Goal: Information Seeking & Learning: Learn about a topic

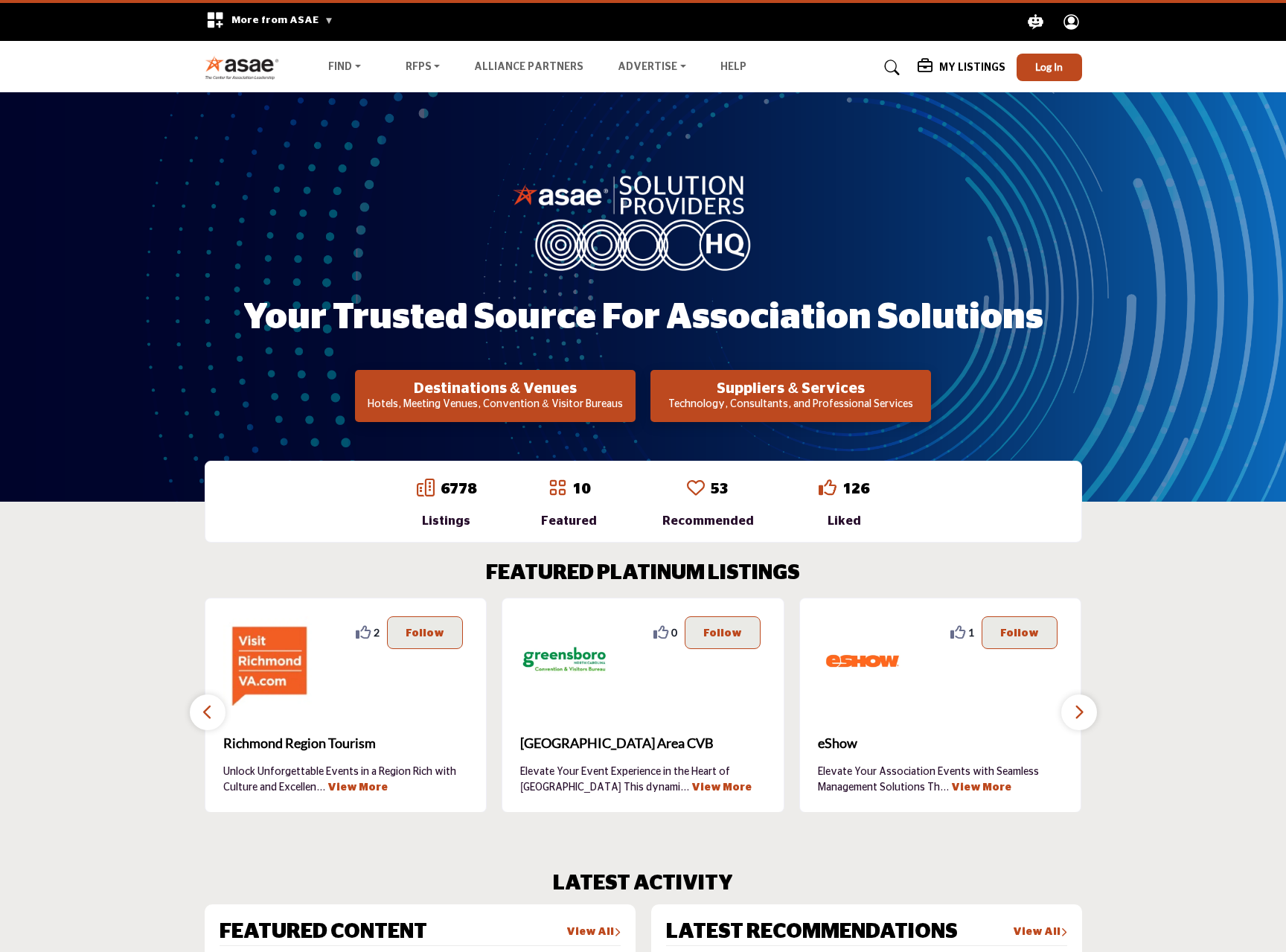
click at [631, 399] on p "Technology, Consultants, and Professional Services" at bounding box center [495, 405] width 271 height 15
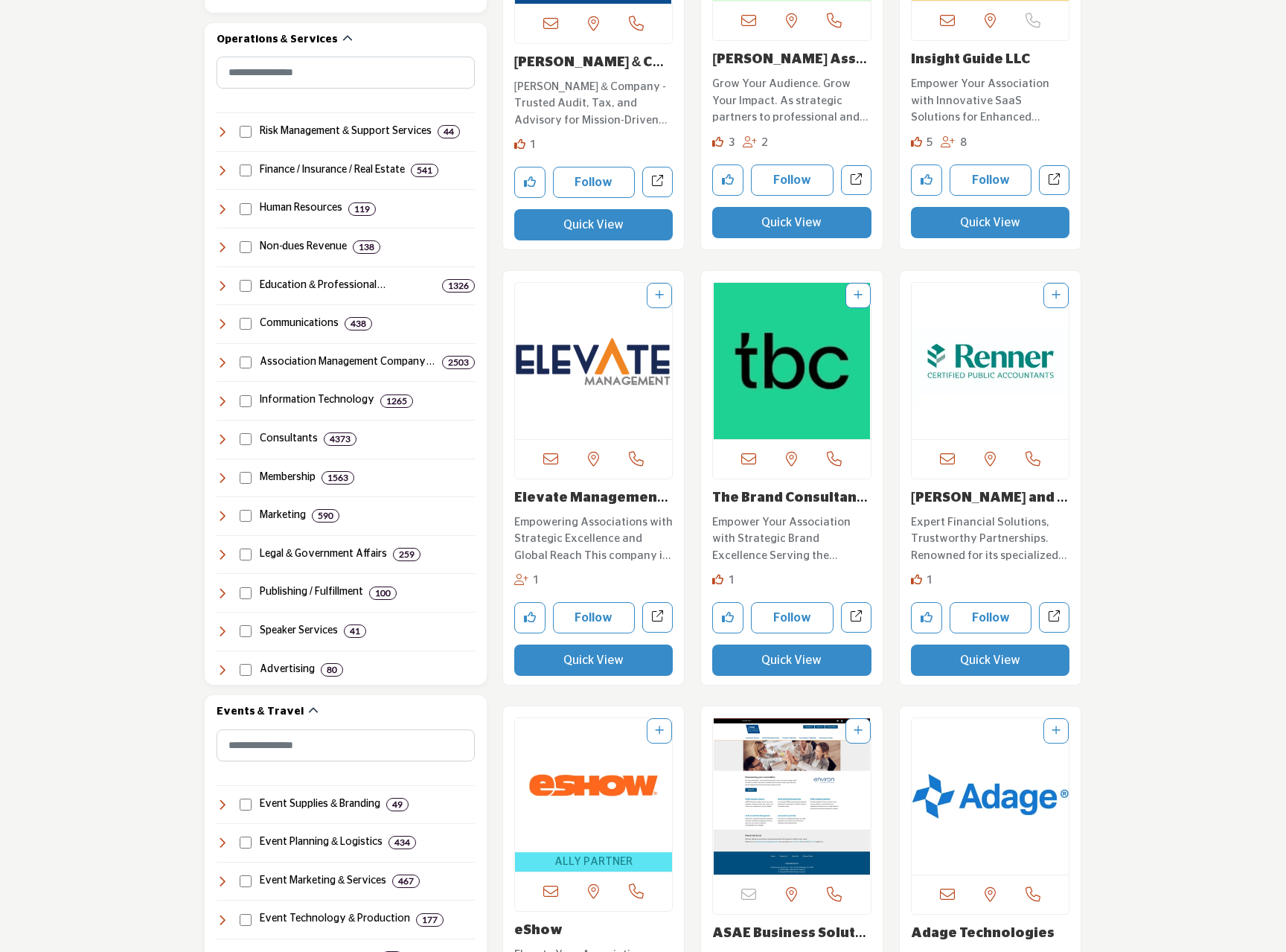
scroll to position [595, 0]
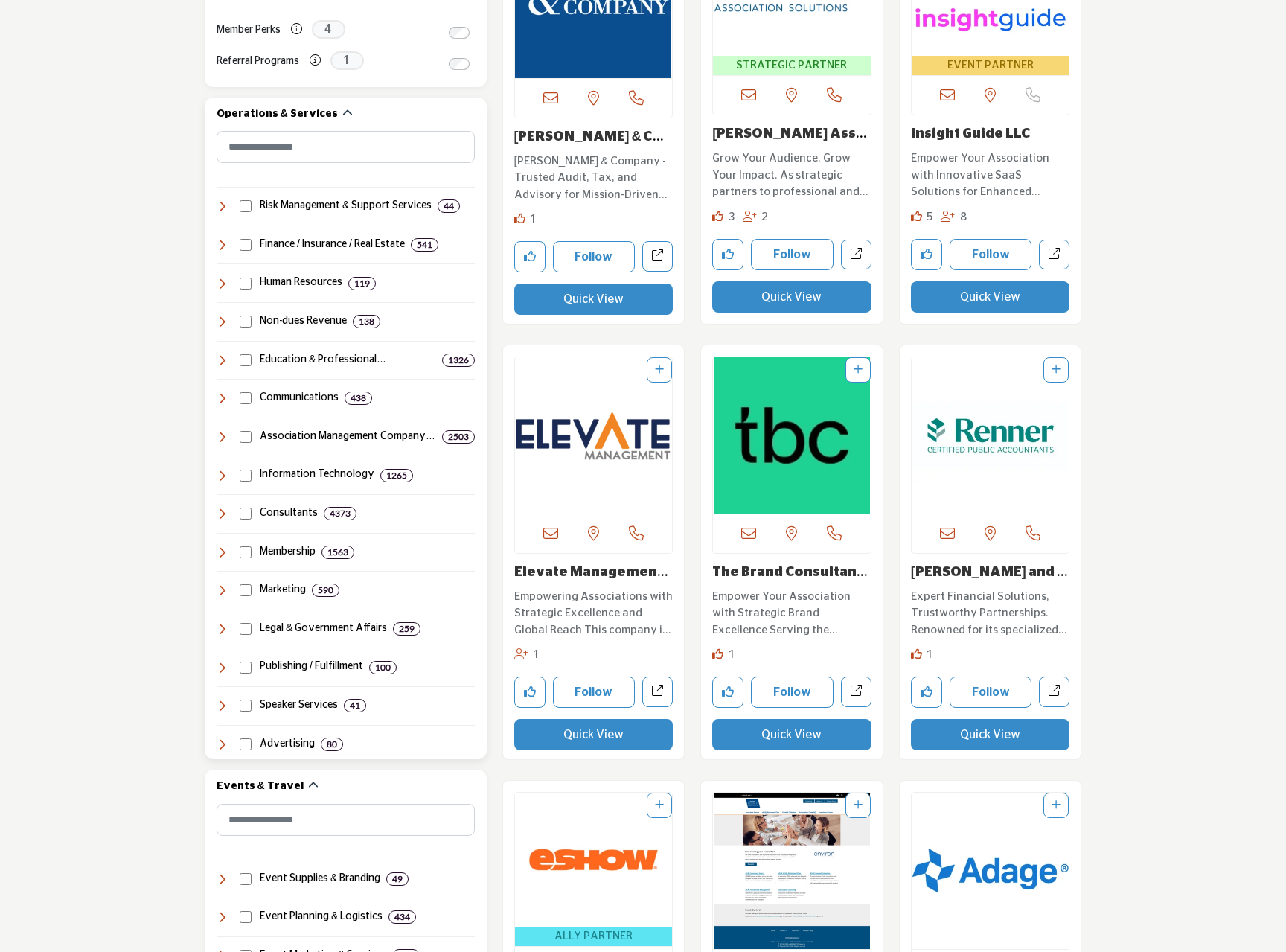
click at [225, 471] on icon at bounding box center [222, 475] width 12 height 12
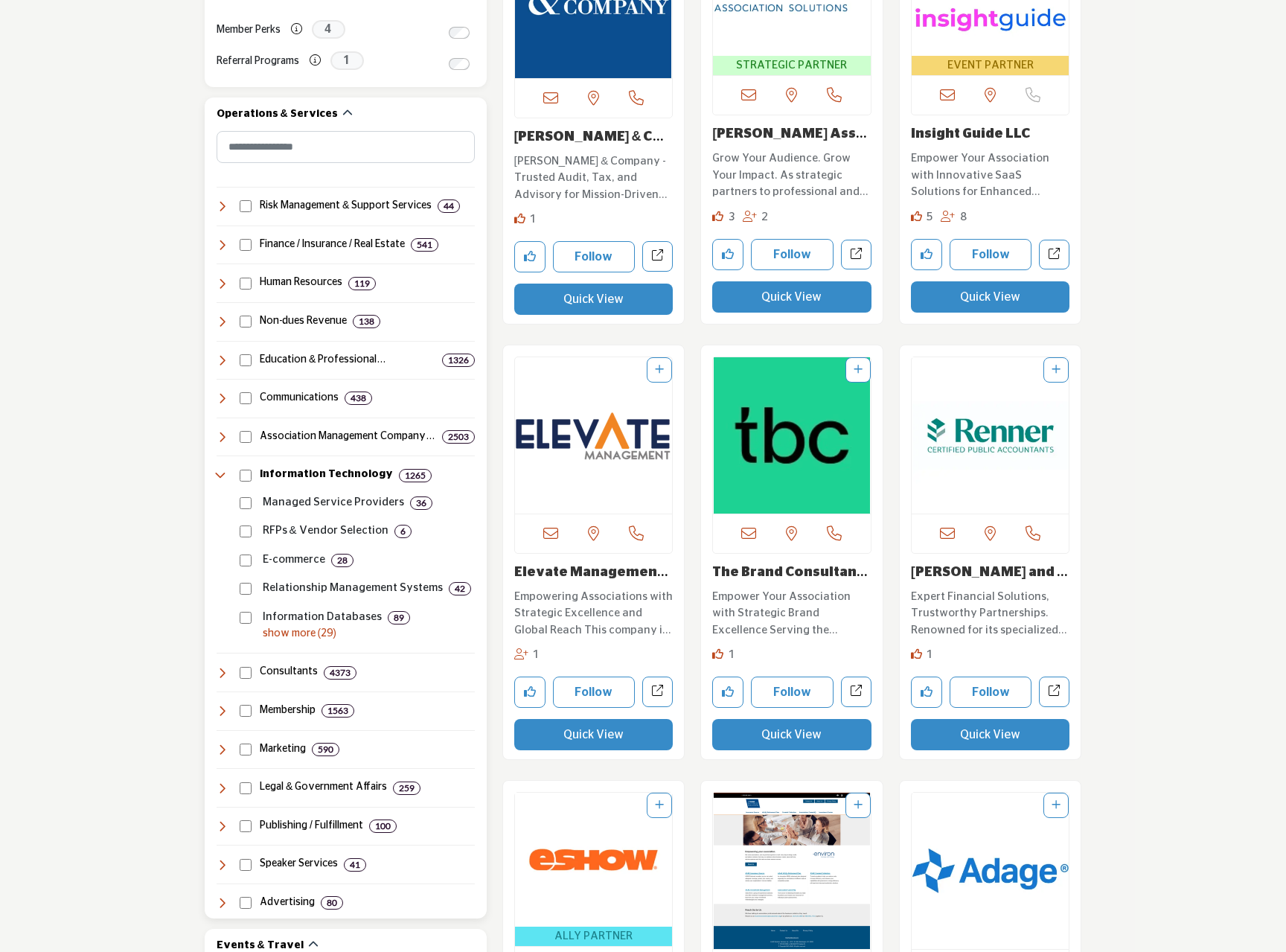
click at [225, 471] on icon at bounding box center [222, 475] width 12 height 12
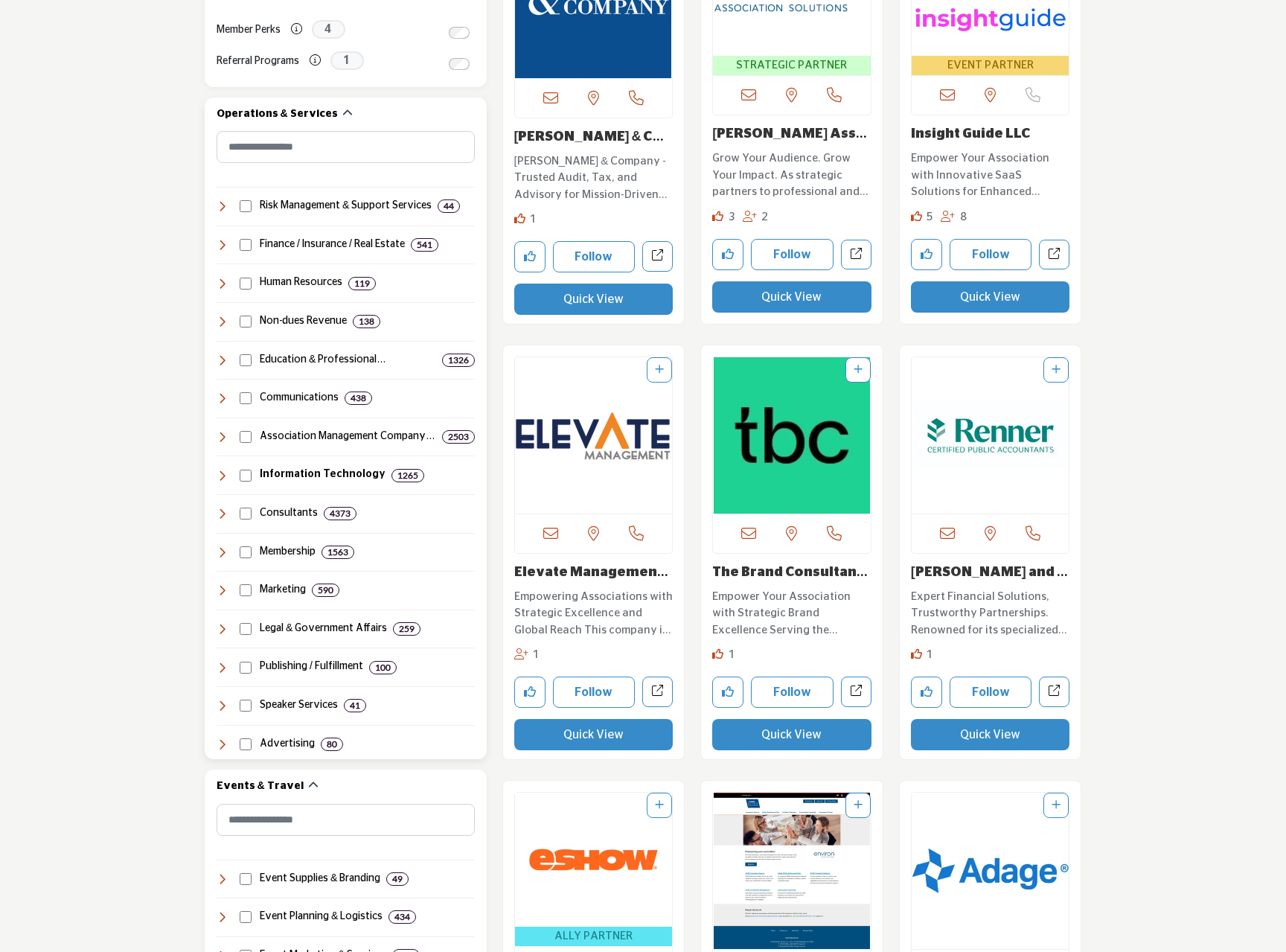
click at [219, 472] on icon at bounding box center [222, 475] width 12 height 12
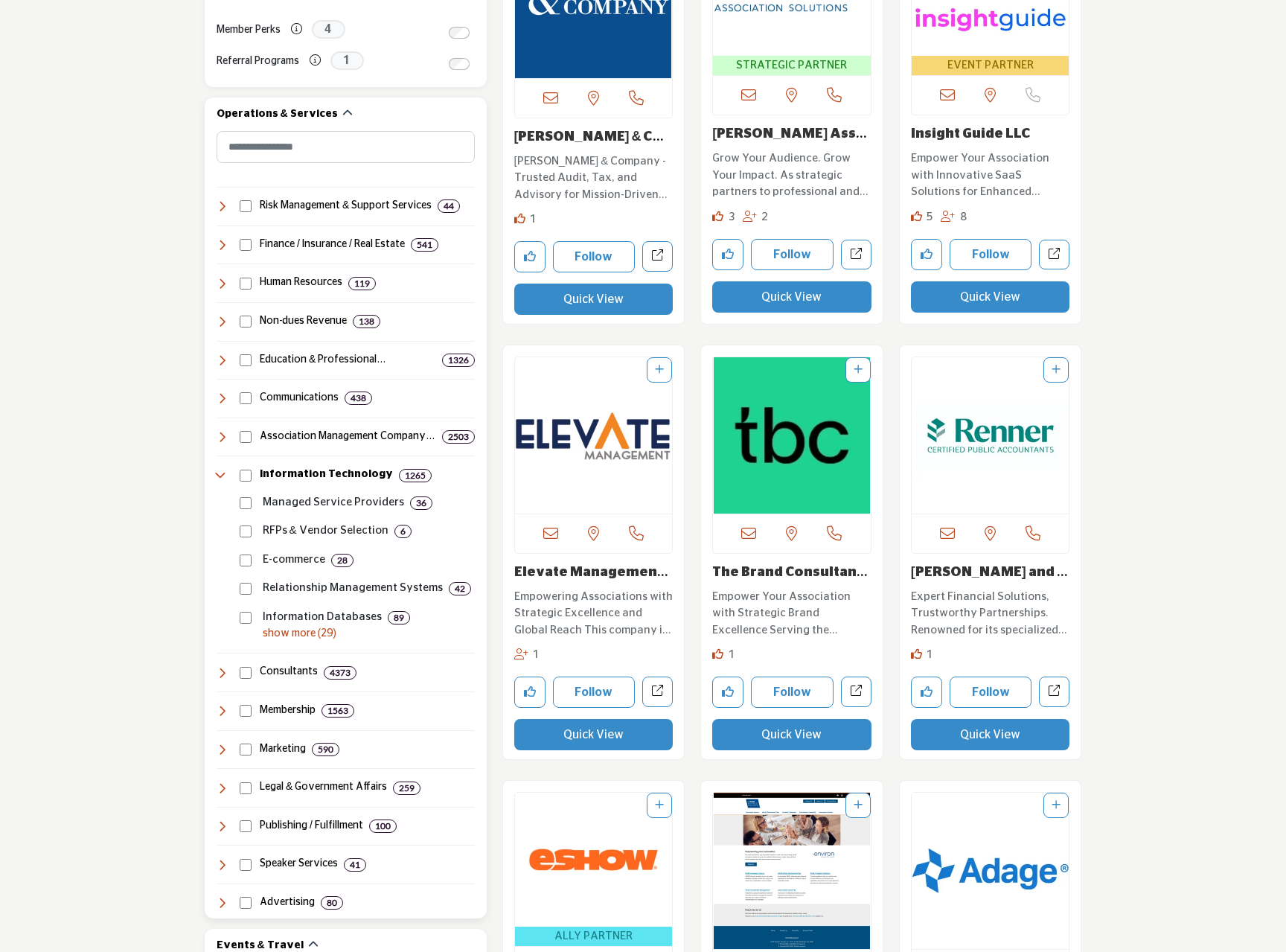
click at [288, 629] on p "show more (29)" at bounding box center [369, 633] width 212 height 16
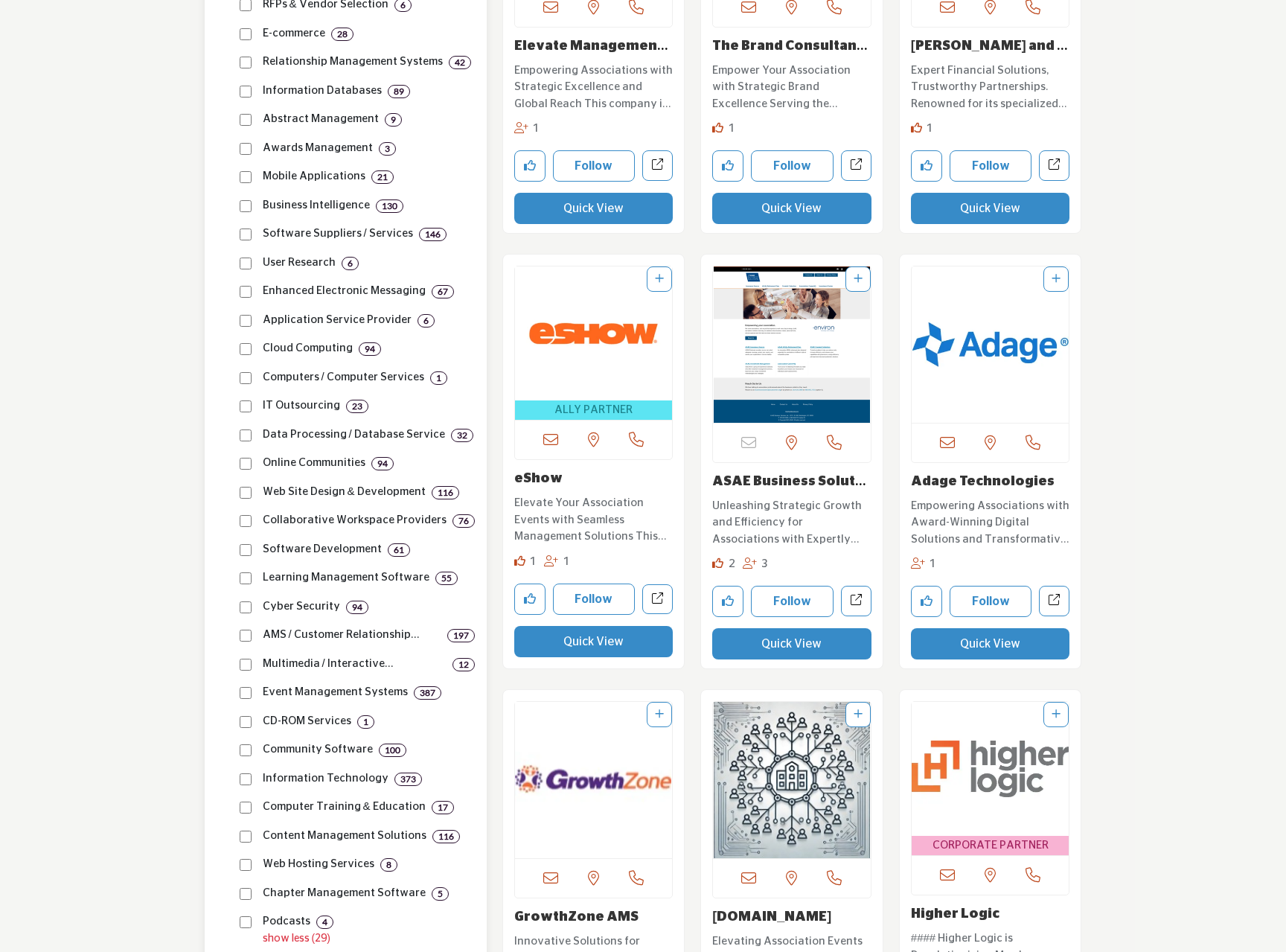
scroll to position [1191, 0]
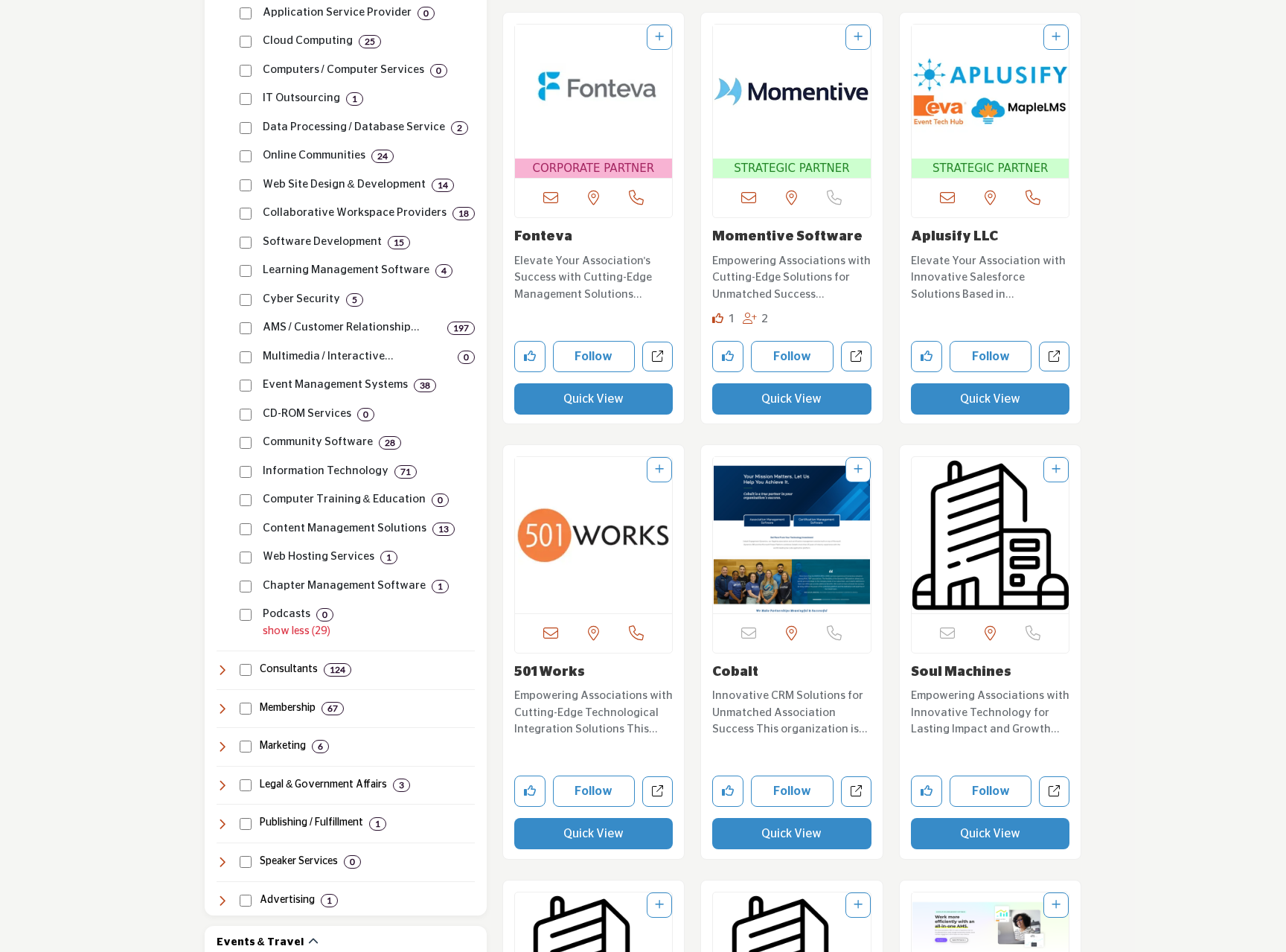
scroll to position [1488, 0]
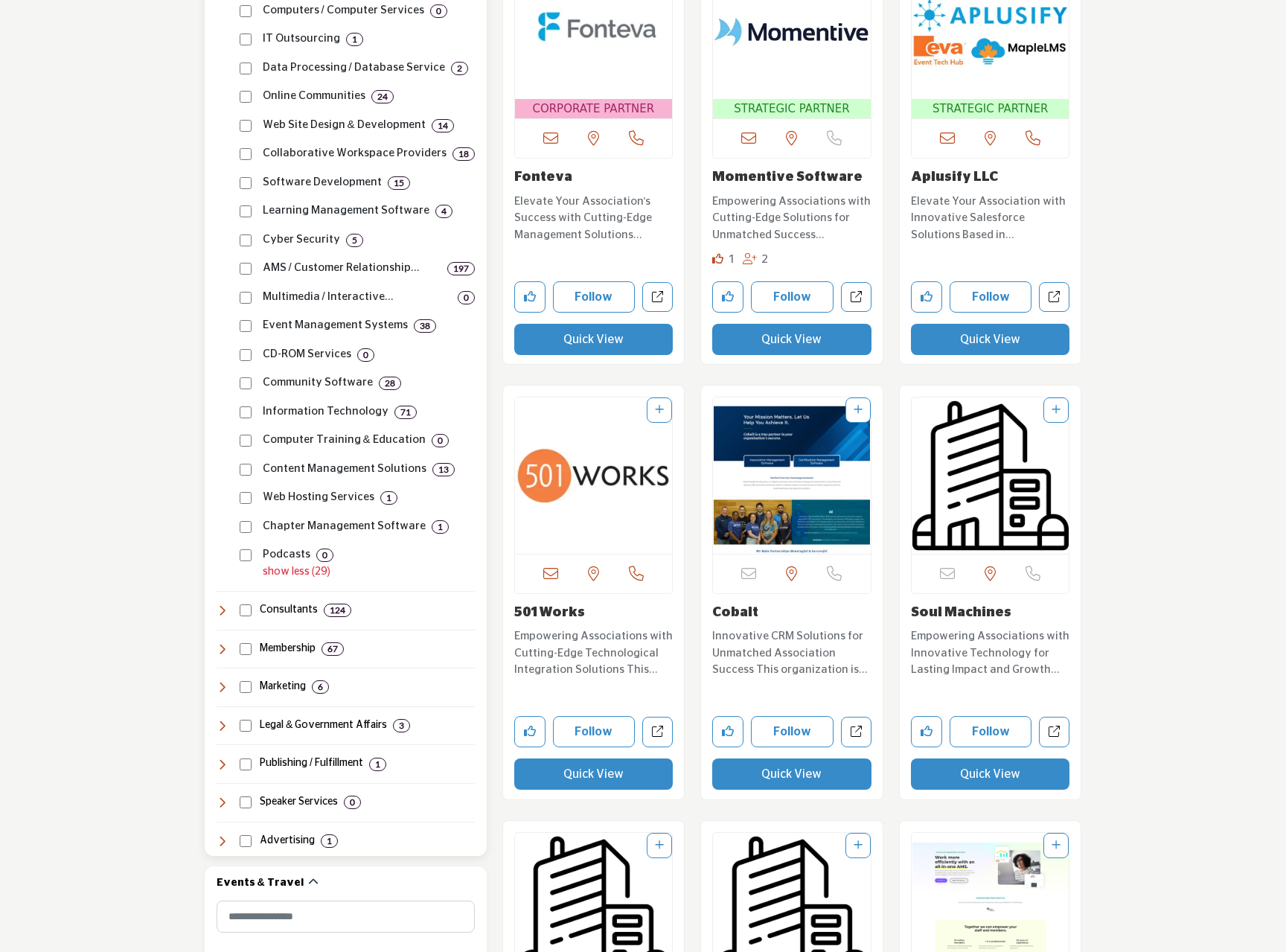
click at [219, 649] on icon at bounding box center [222, 649] width 12 height 12
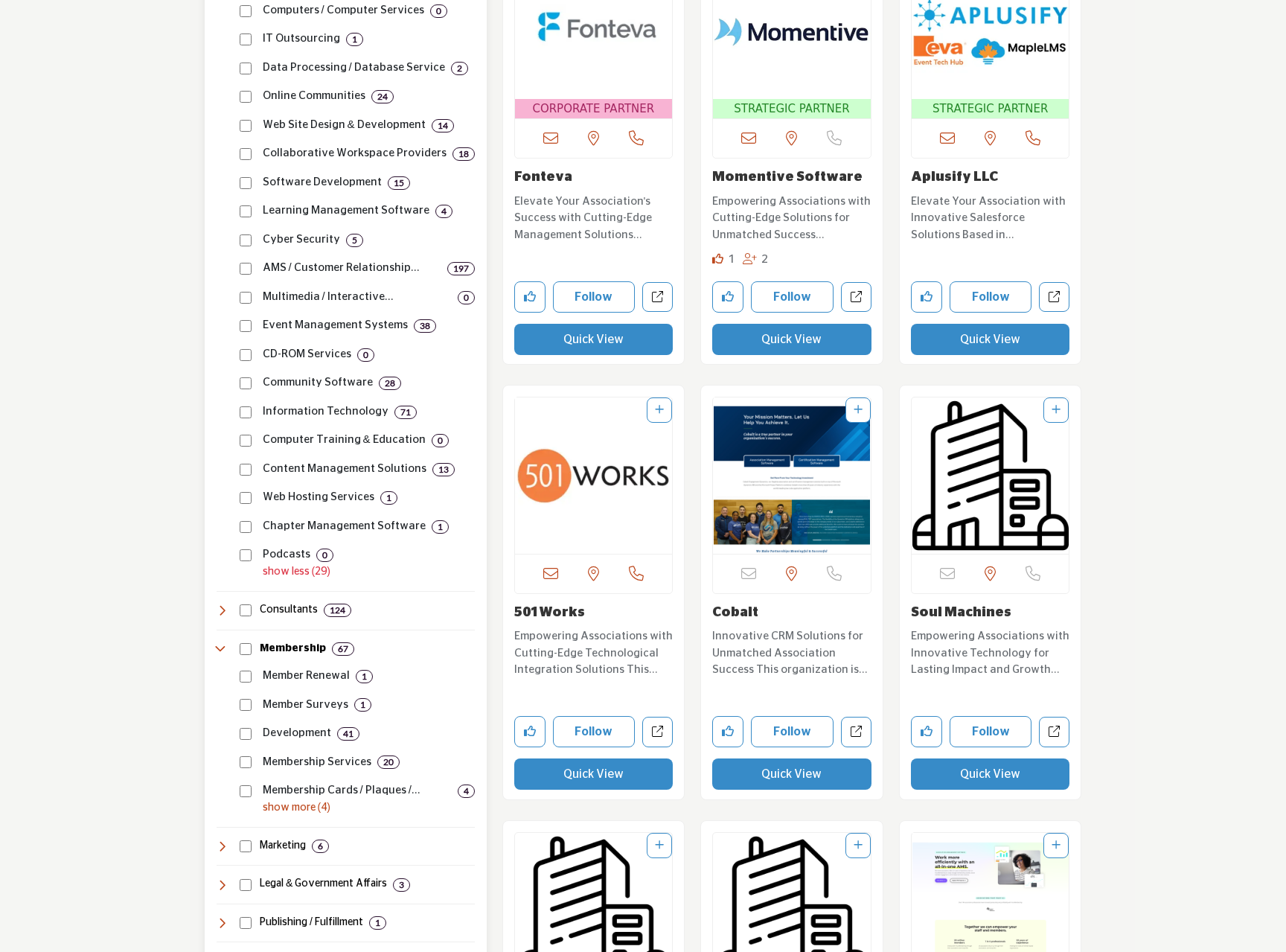
click at [302, 805] on p "show more (4)" at bounding box center [369, 807] width 212 height 16
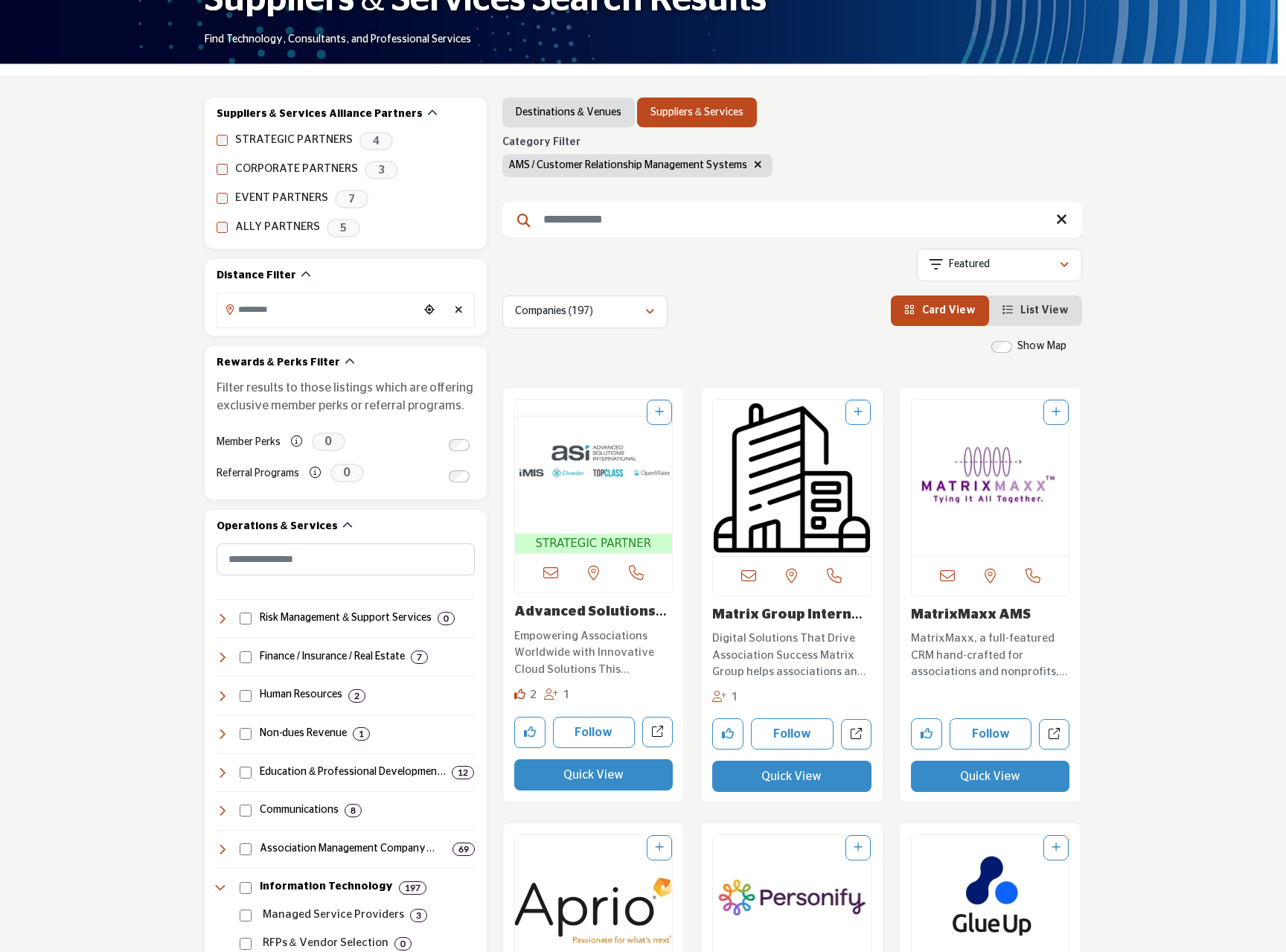
scroll to position [0, 0]
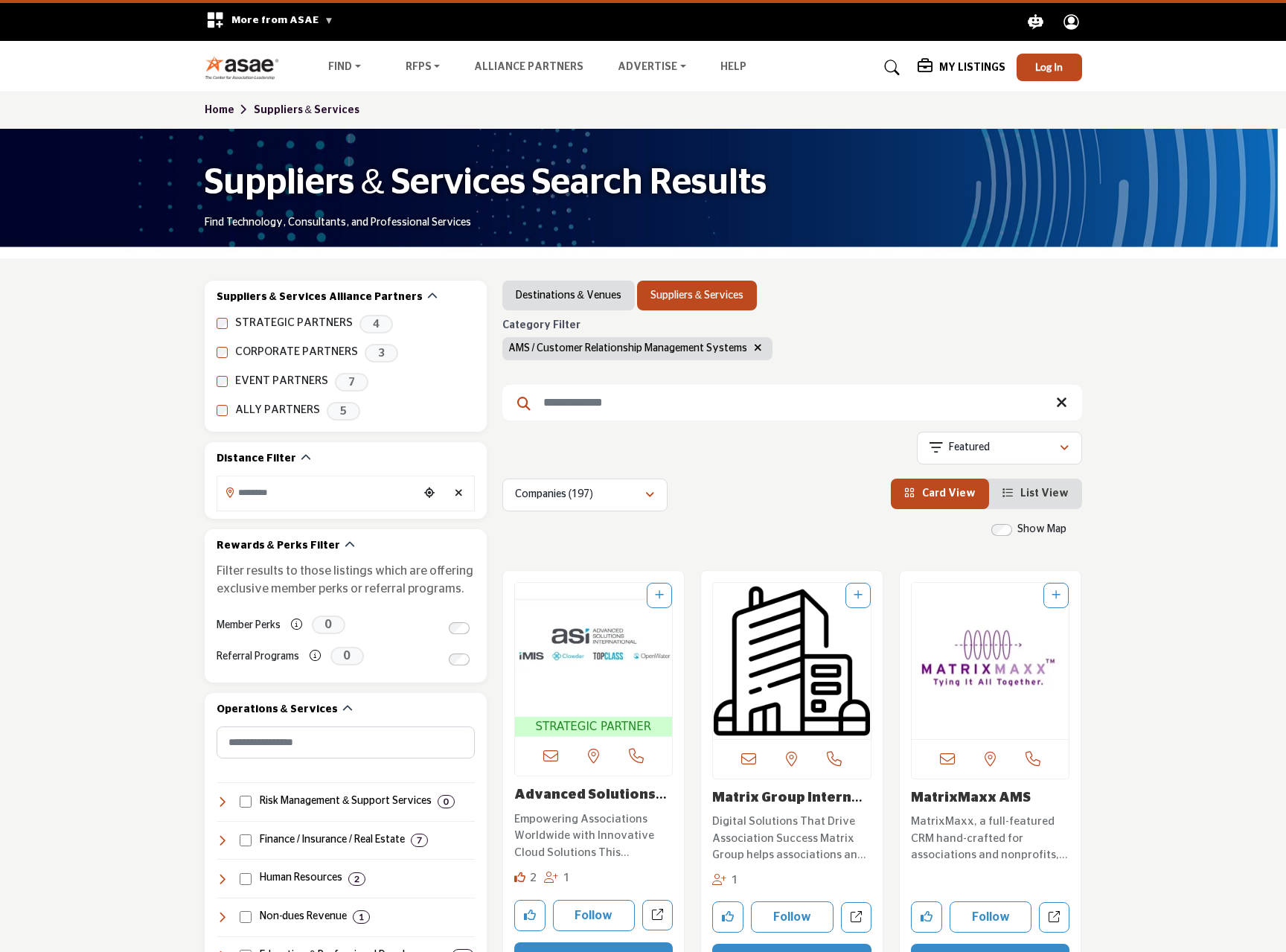
click at [755, 348] on icon "button" at bounding box center [757, 347] width 8 height 10
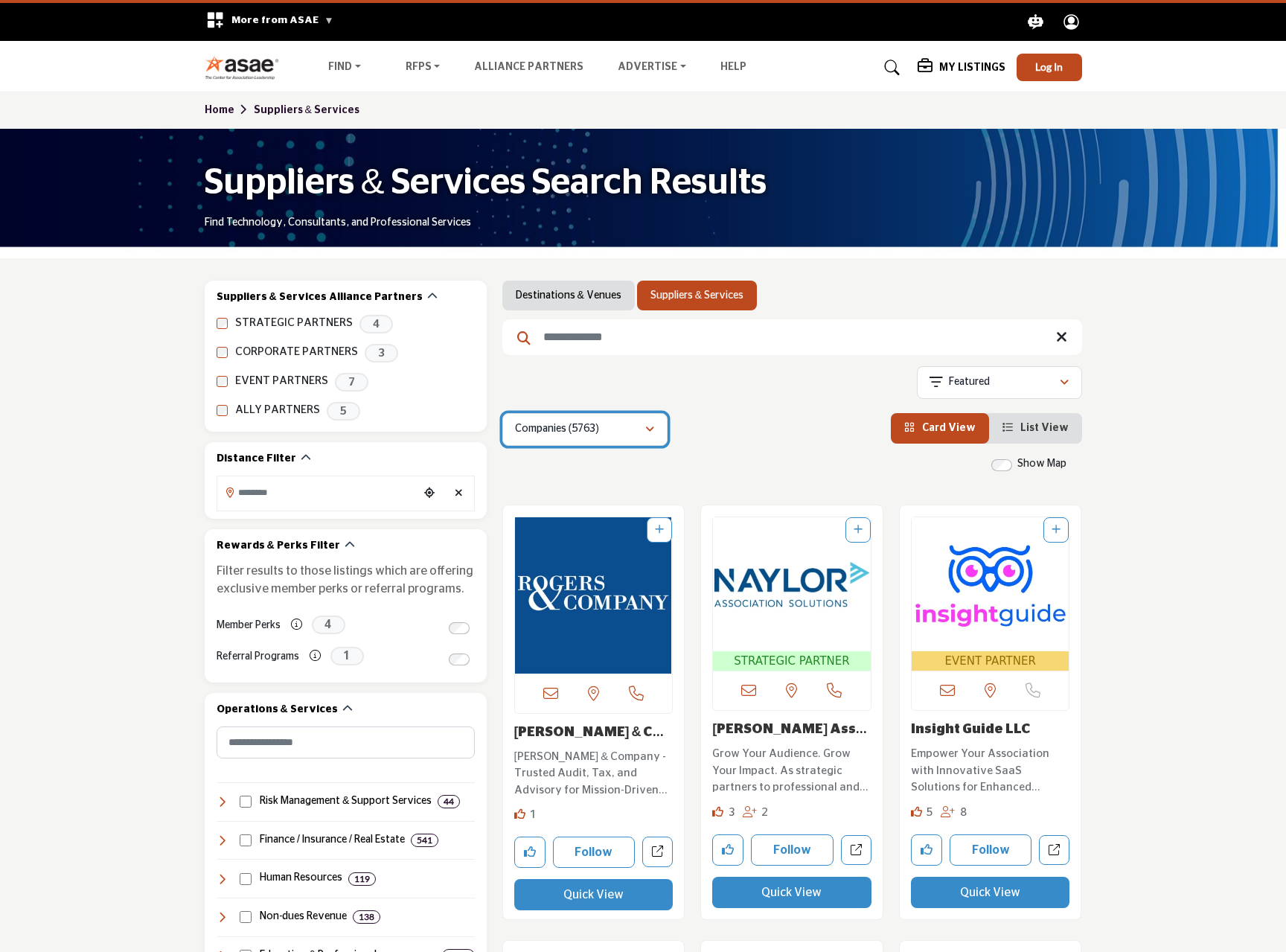
click at [656, 434] on button "Companies (5763)" at bounding box center [584, 429] width 165 height 32
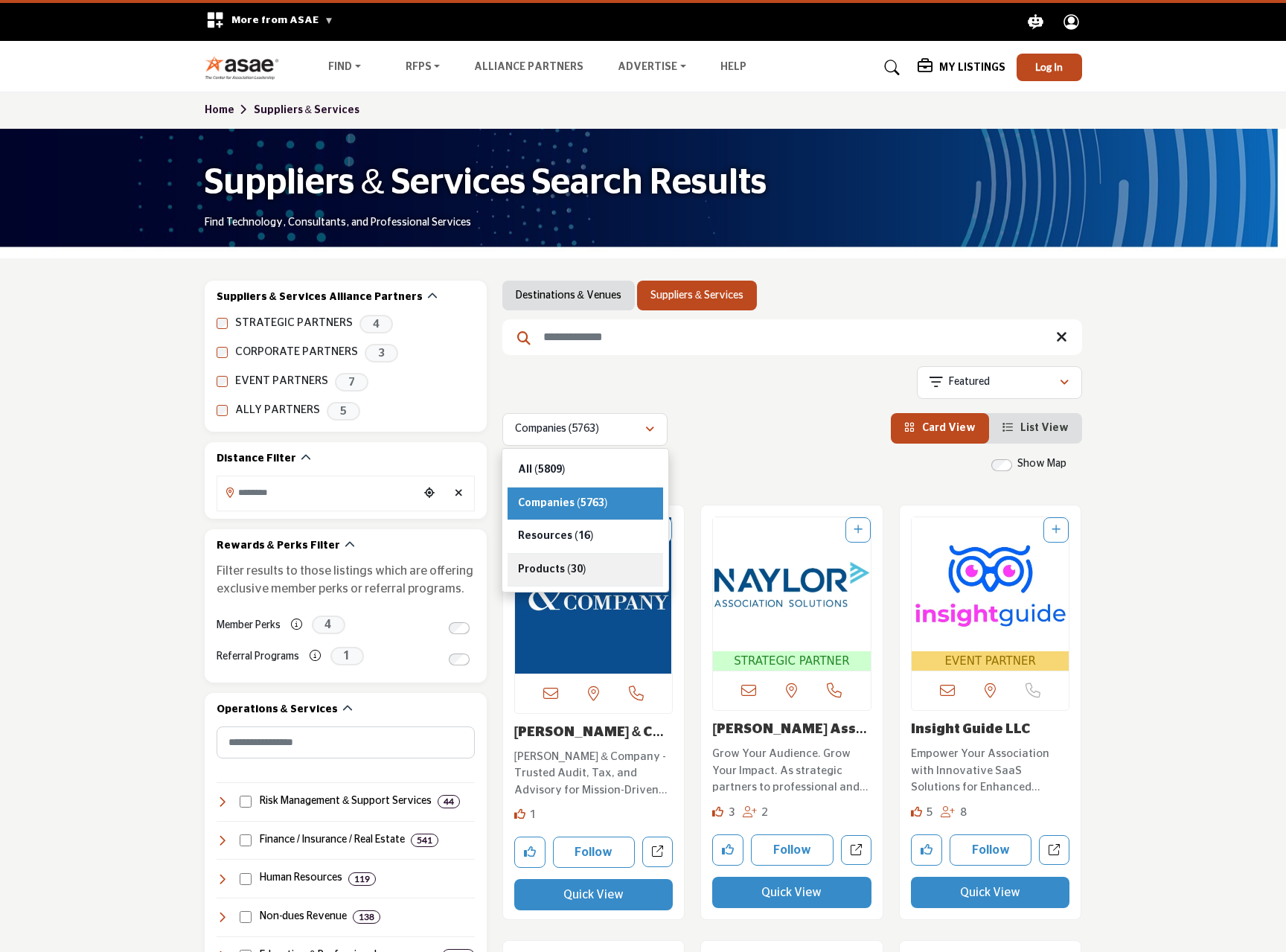
click at [554, 571] on span "Products" at bounding box center [541, 568] width 47 height 10
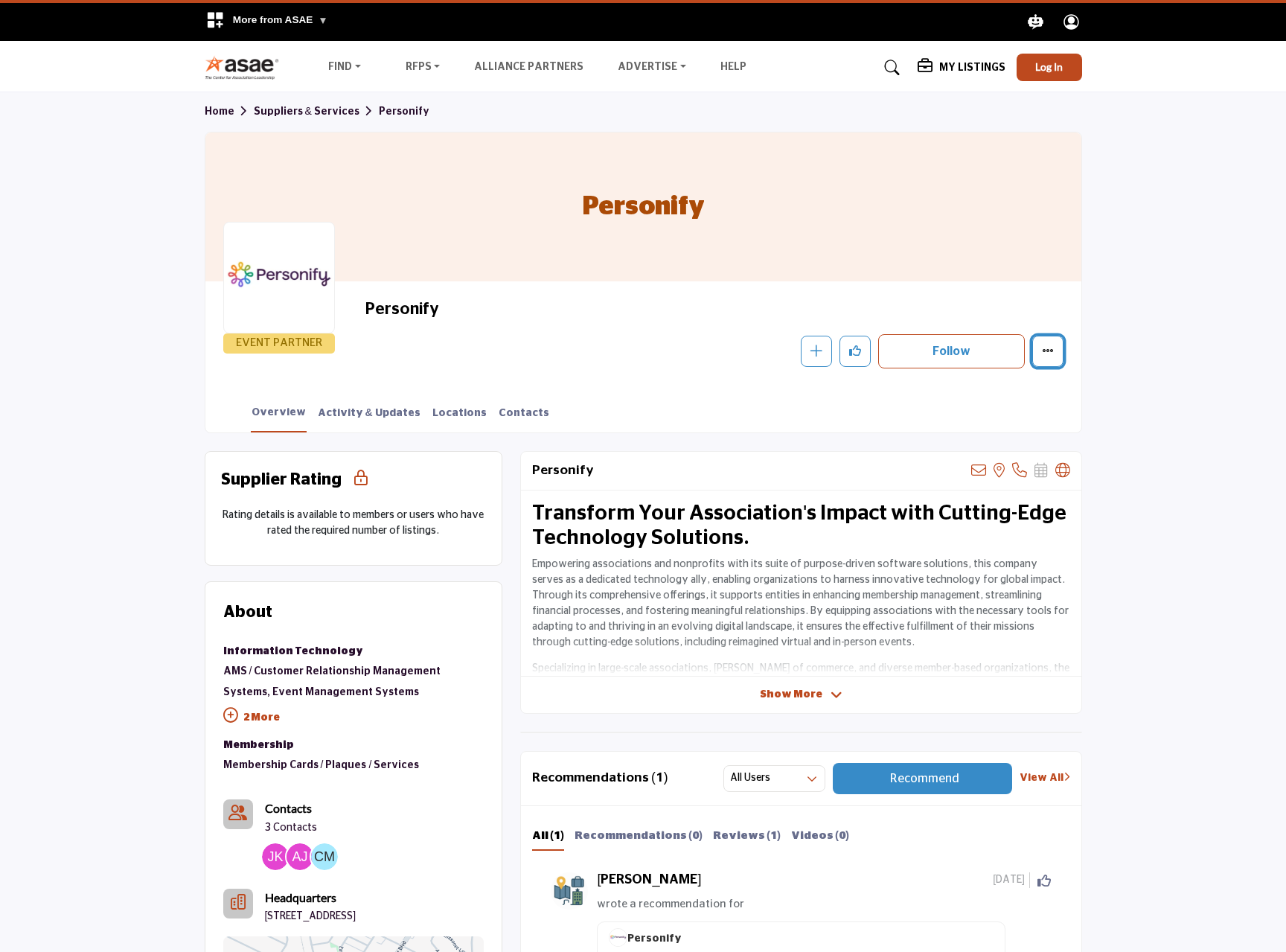
click at [1046, 350] on icon "More details" at bounding box center [1047, 350] width 12 height 12
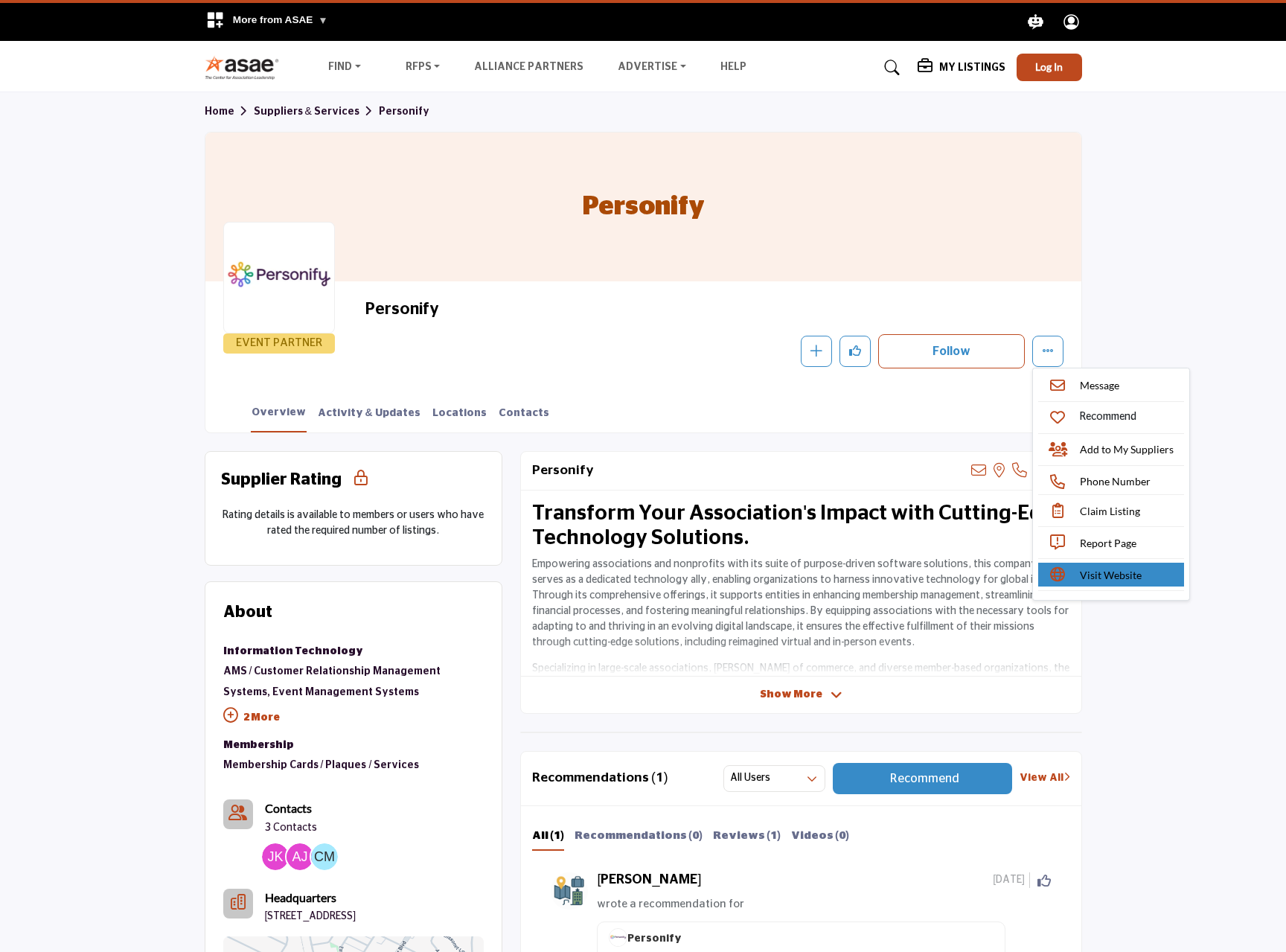
click at [1104, 577] on span "Visit Website" at bounding box center [1110, 575] width 62 height 16
